Goal: Check status: Check status

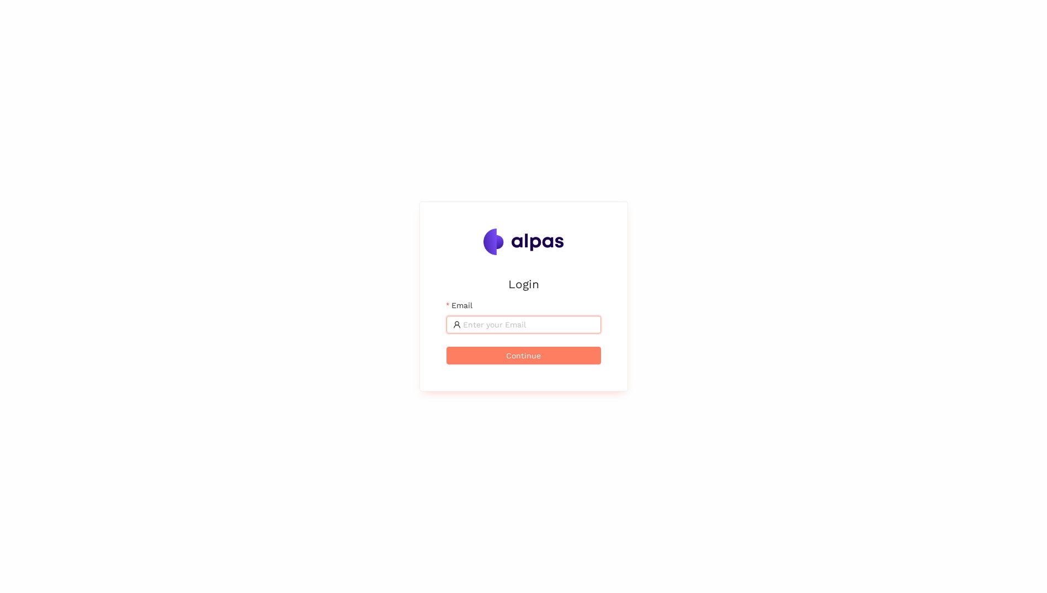
click at [518, 326] on input "Email" at bounding box center [528, 324] width 131 height 12
click at [523, 322] on input "[PERSON_NAME].Haji [DOMAIN_NAME]" at bounding box center [528, 324] width 131 height 12
type input "[PERSON_NAME][EMAIL_ADDRESS][PERSON_NAME][DOMAIN_NAME]"
click at [516, 353] on span "Continue" at bounding box center [523, 355] width 35 height 12
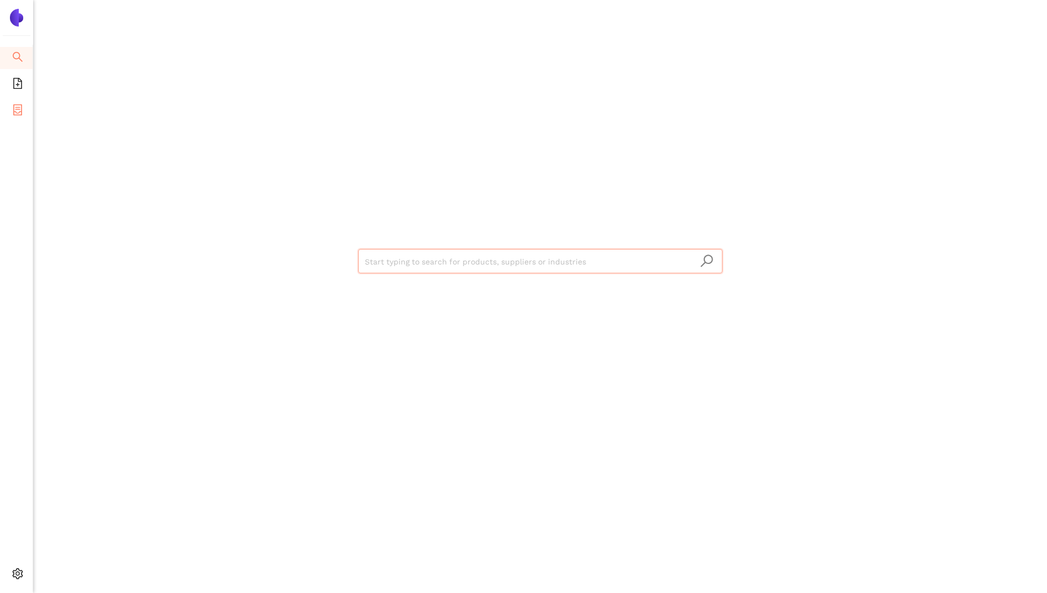
click at [14, 115] on icon "container" at bounding box center [17, 109] width 9 height 11
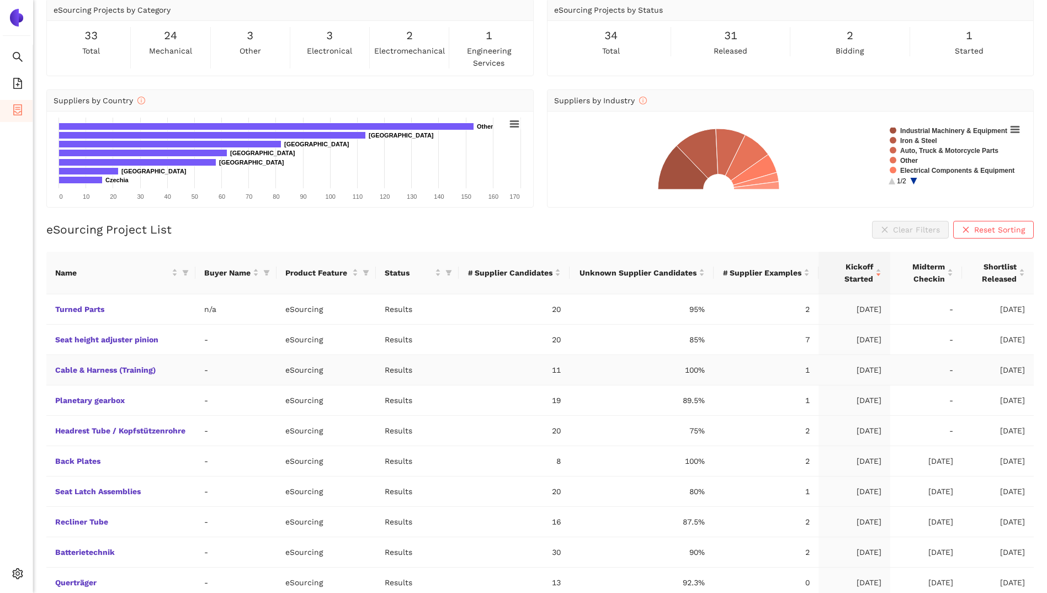
scroll to position [84, 0]
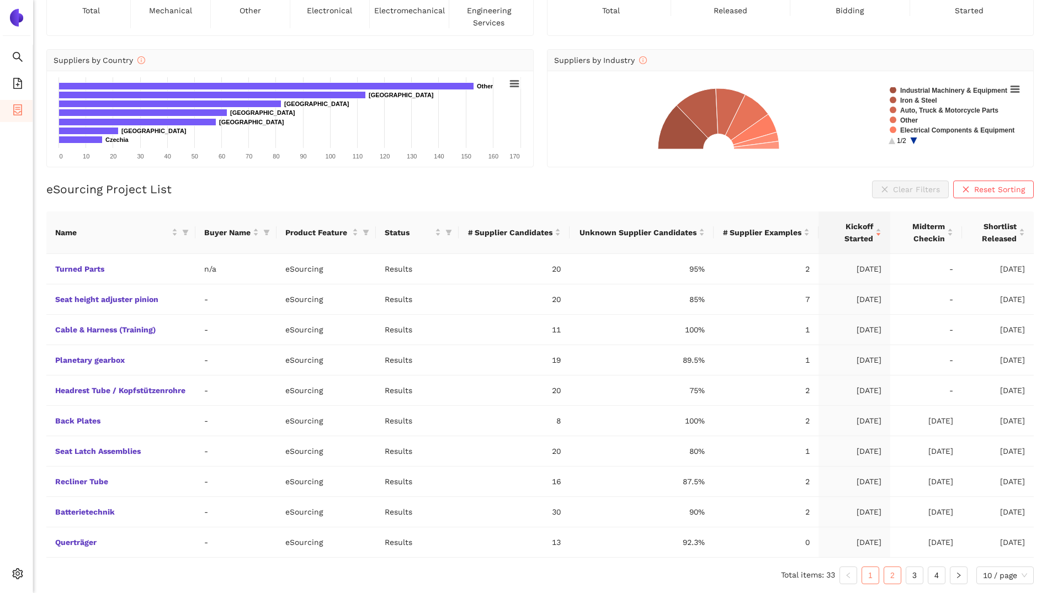
click at [891, 576] on link "2" at bounding box center [892, 575] width 17 height 17
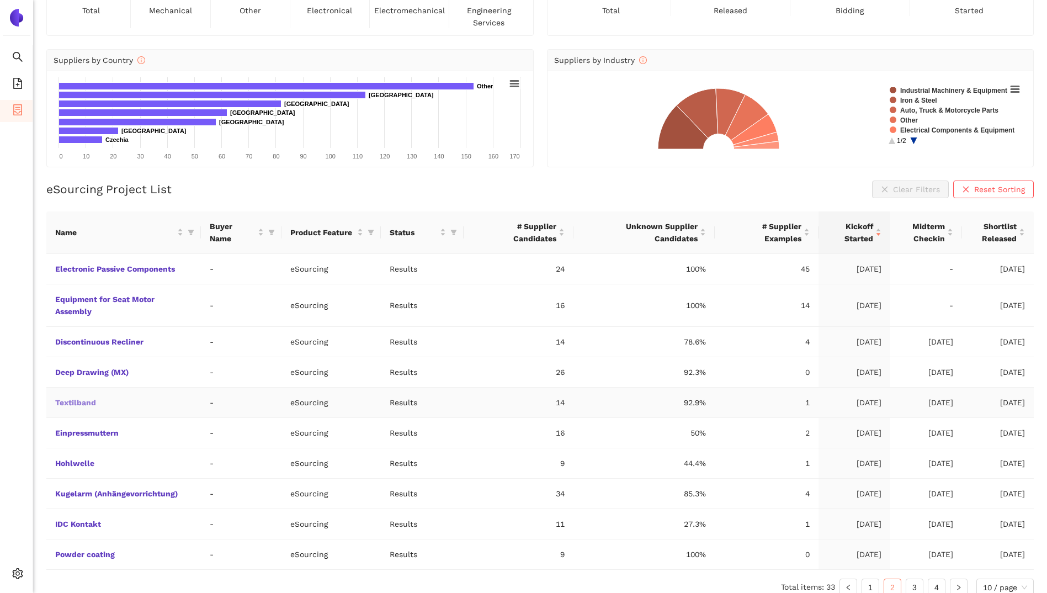
click at [0, 0] on link "Textilband" at bounding box center [0, 0] width 0 height 0
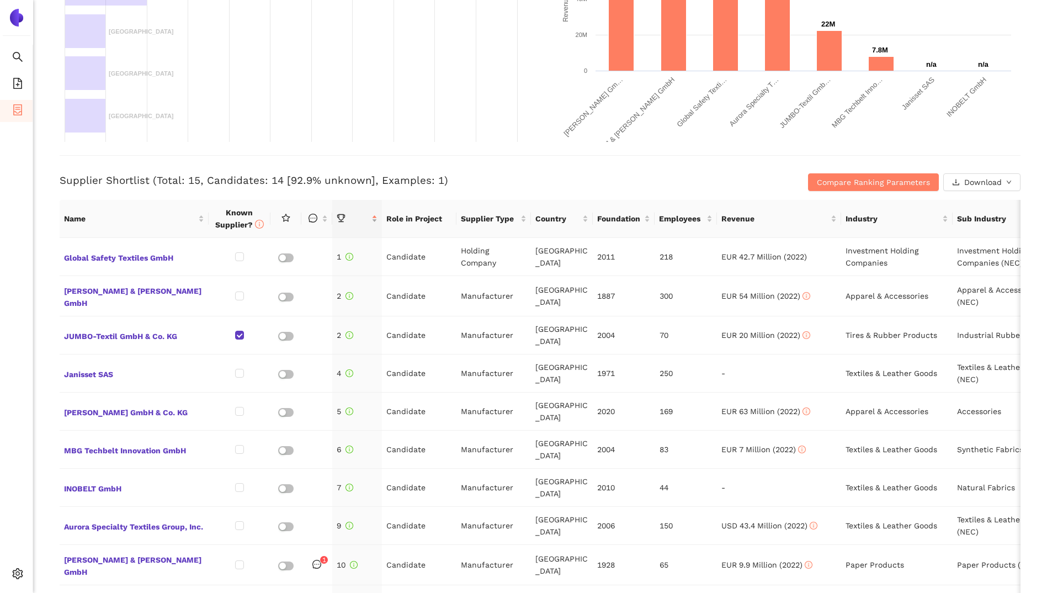
scroll to position [386, 0]
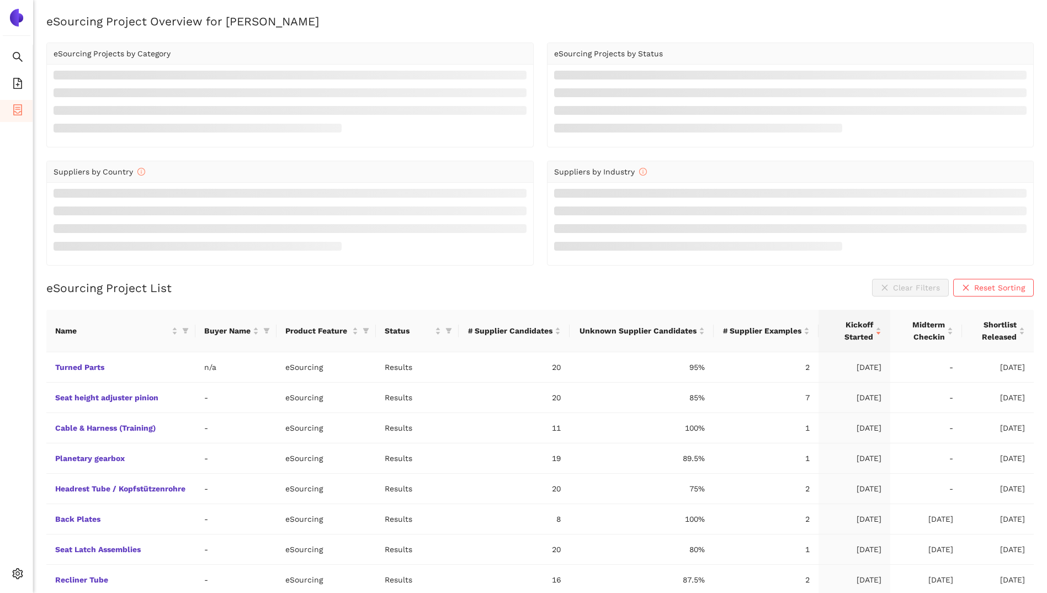
scroll to position [84, 0]
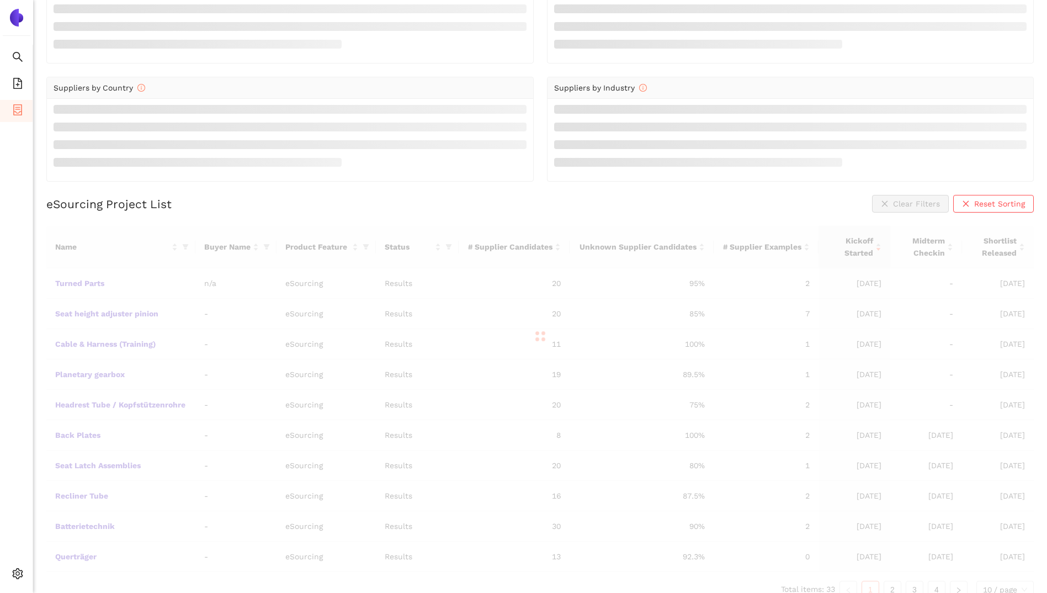
click at [169, 511] on div "Name Buyer Name Product Feature Status # Supplier Candidates Unknown Supplier C…" at bounding box center [539, 412] width 987 height 373
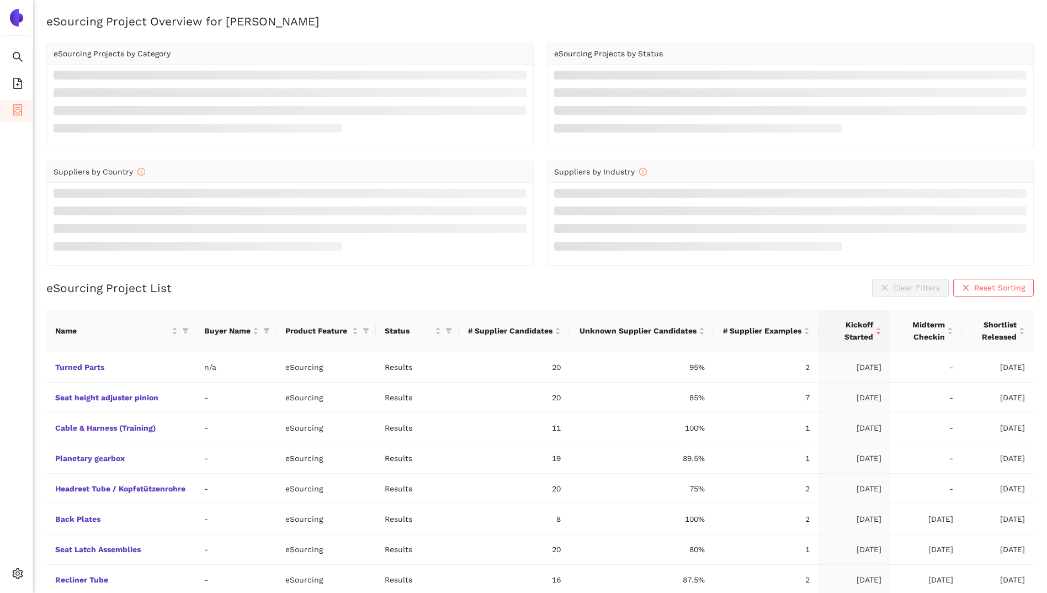
scroll to position [84, 0]
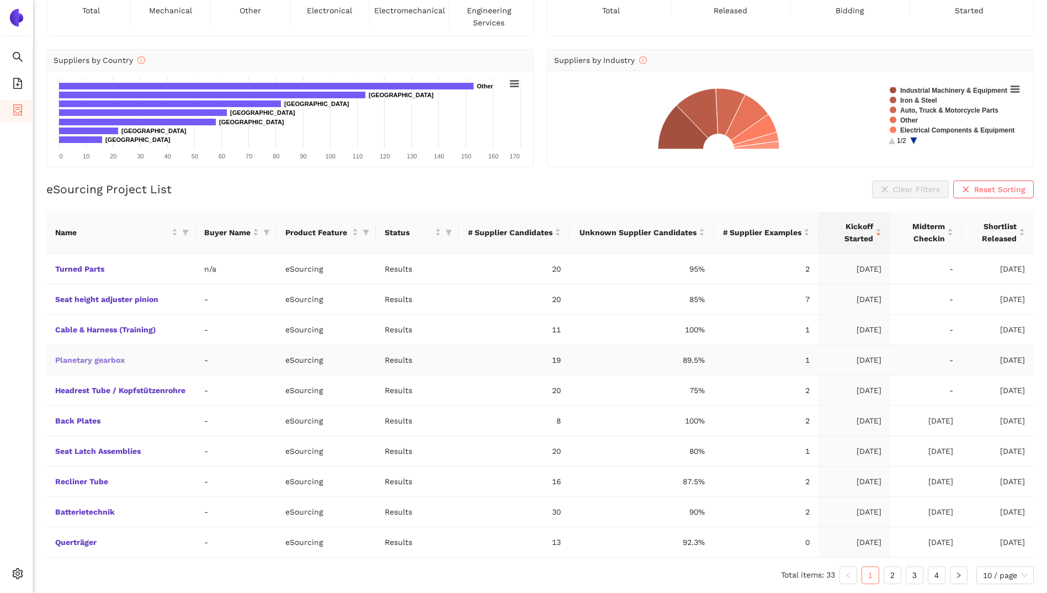
click at [0, 0] on link "Planetary gearbox" at bounding box center [0, 0] width 0 height 0
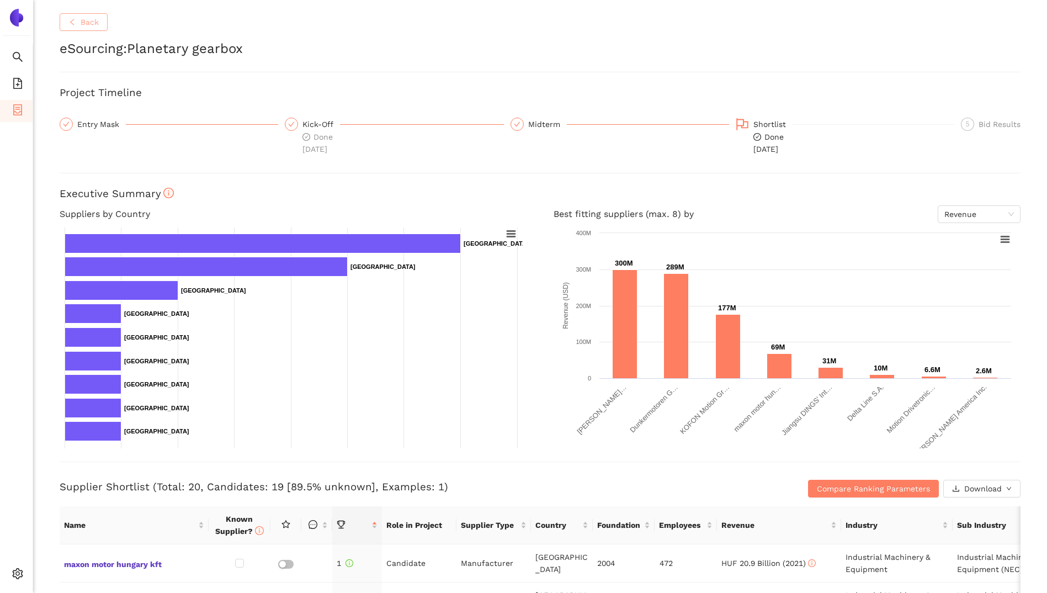
click at [75, 17] on button "Back" at bounding box center [84, 22] width 48 height 18
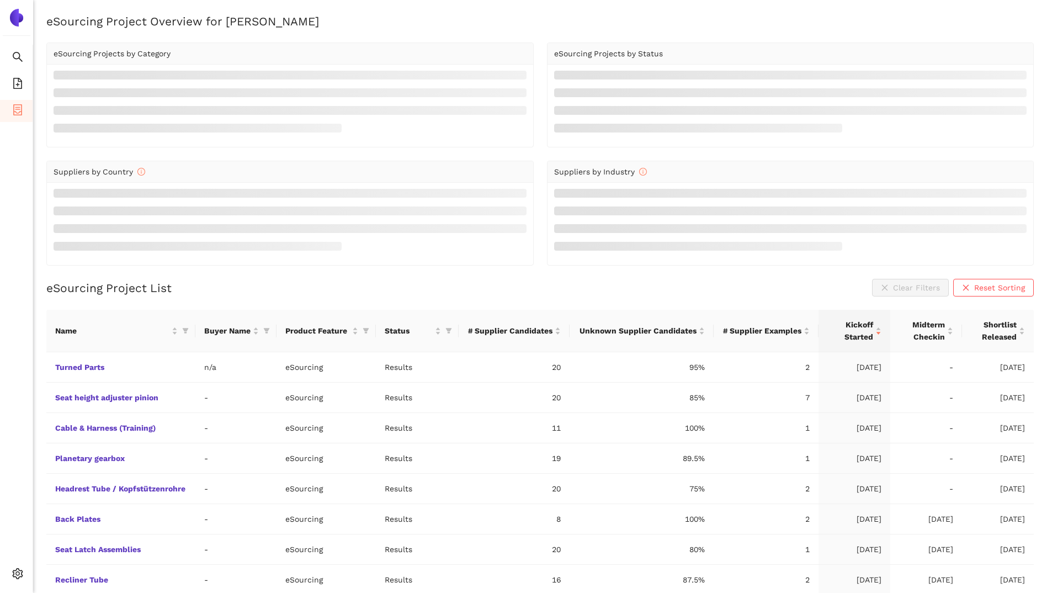
scroll to position [84, 0]
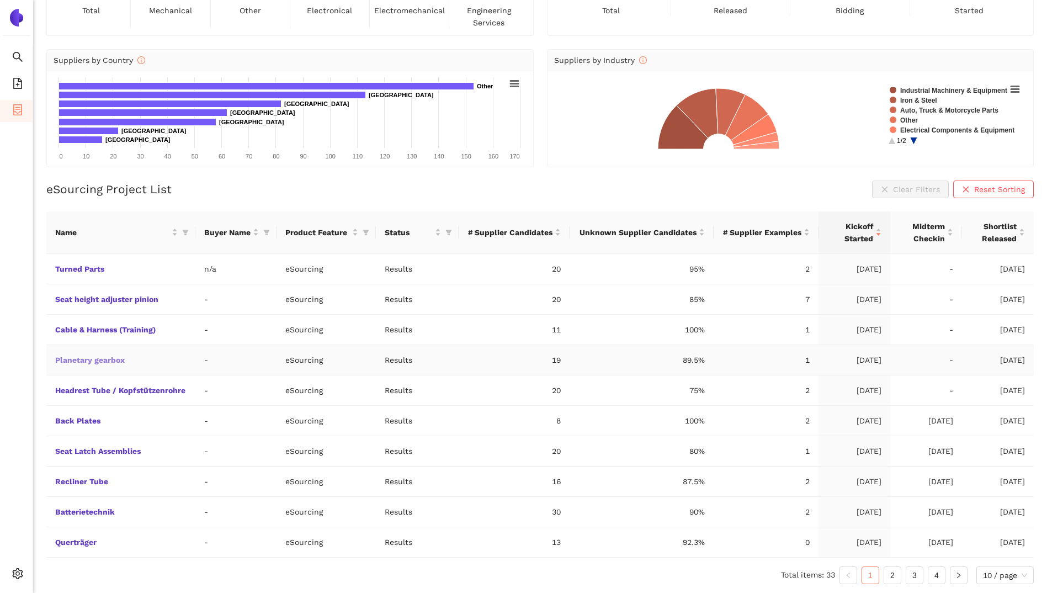
click at [0, 0] on link "Planetary gearbox" at bounding box center [0, 0] width 0 height 0
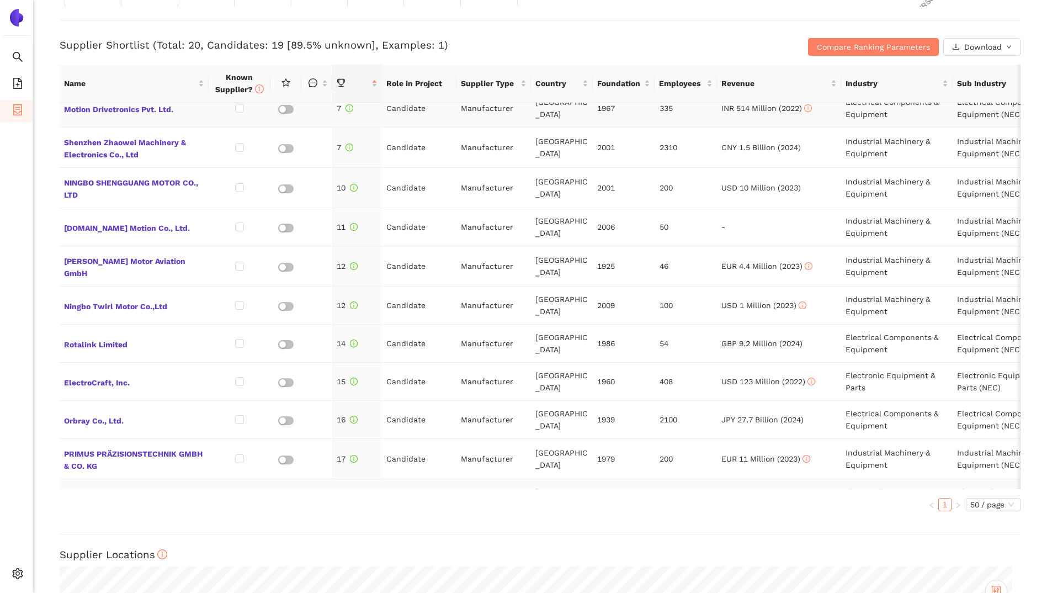
scroll to position [392, 0]
